Goal: Transaction & Acquisition: Purchase product/service

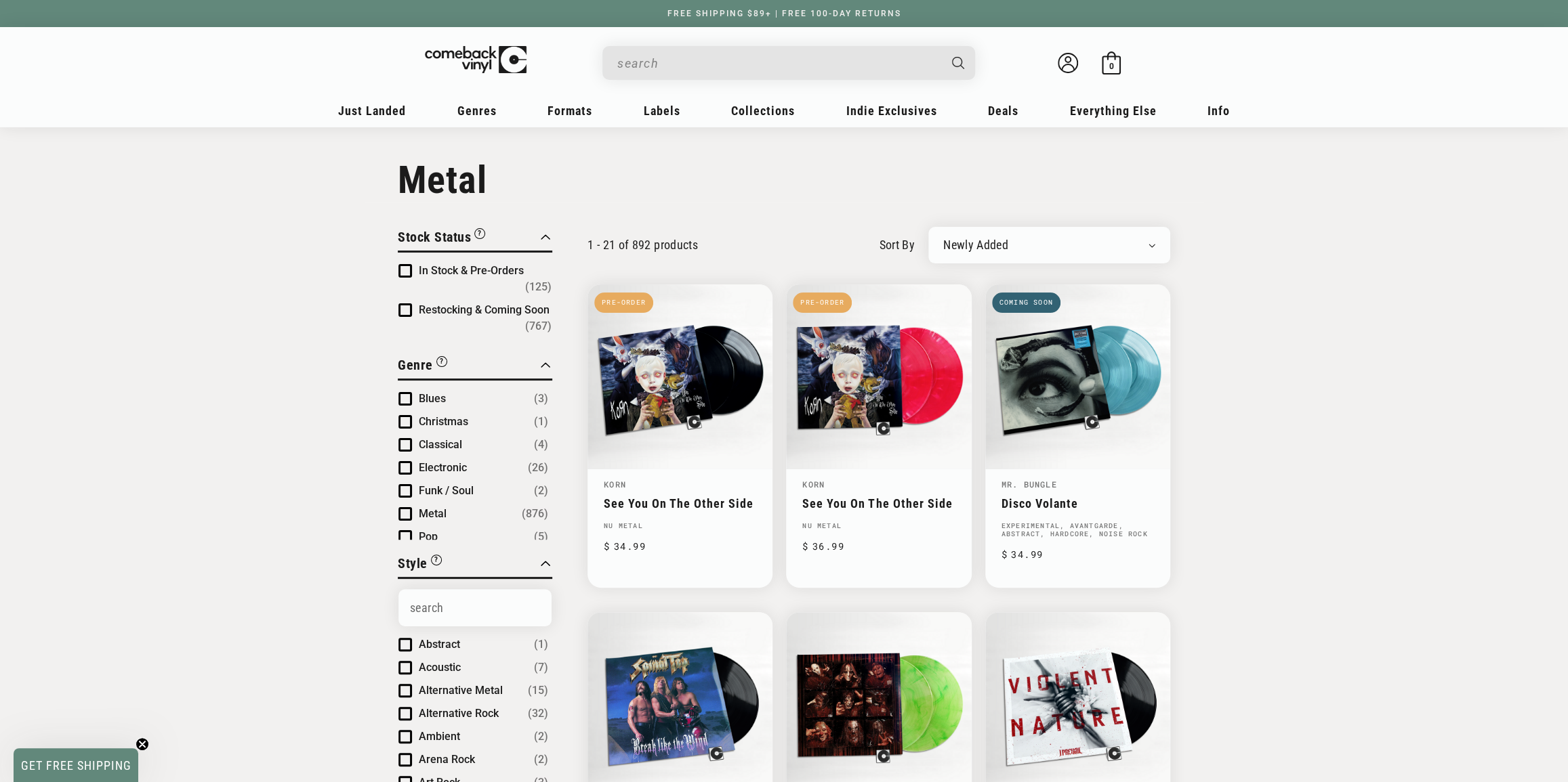
click at [779, 178] on h1 "Collection: Metal" at bounding box center [784, 180] width 772 height 45
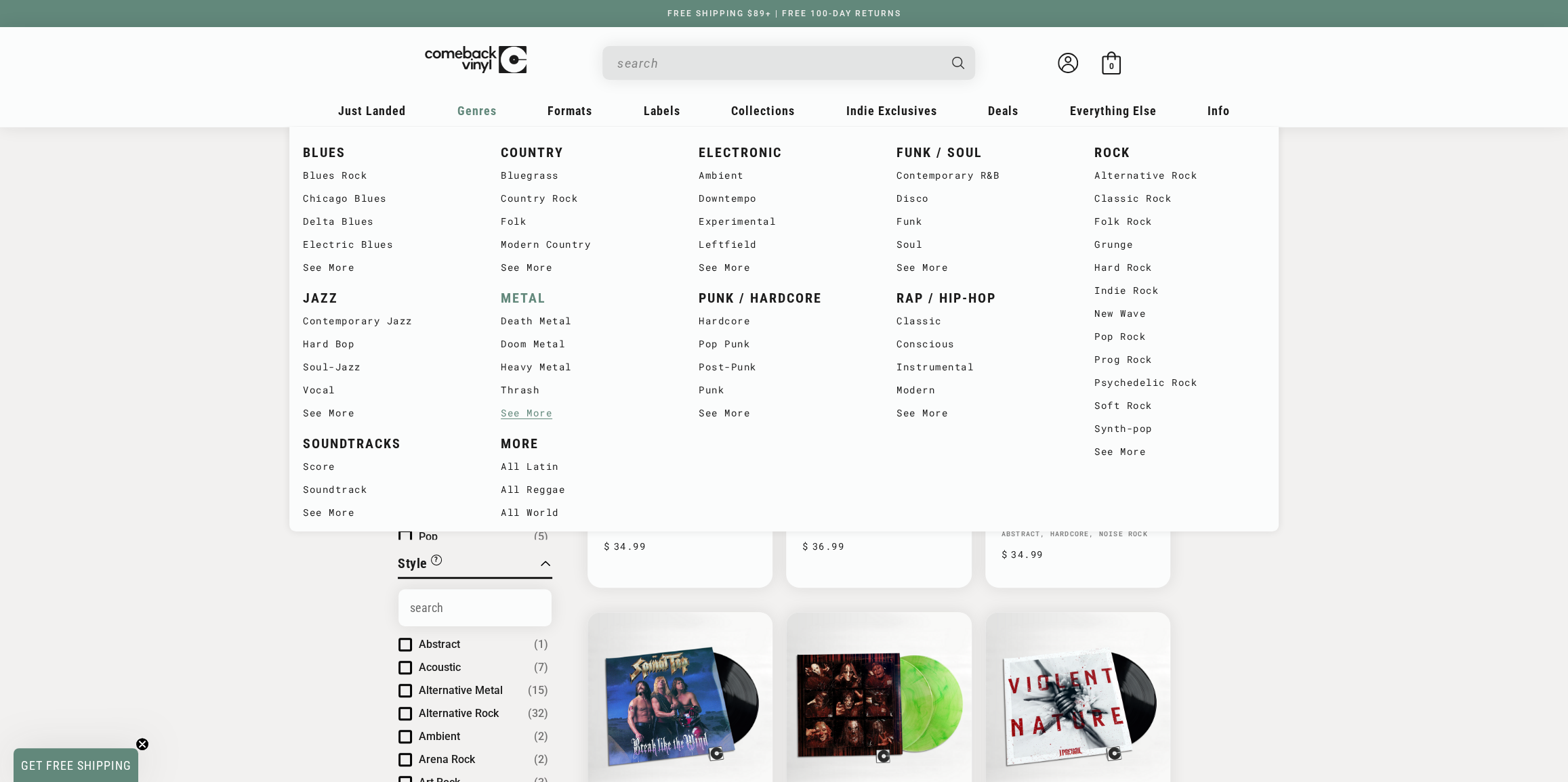
click at [538, 296] on link "METAL" at bounding box center [585, 298] width 171 height 22
